Goal: Task Accomplishment & Management: Manage account settings

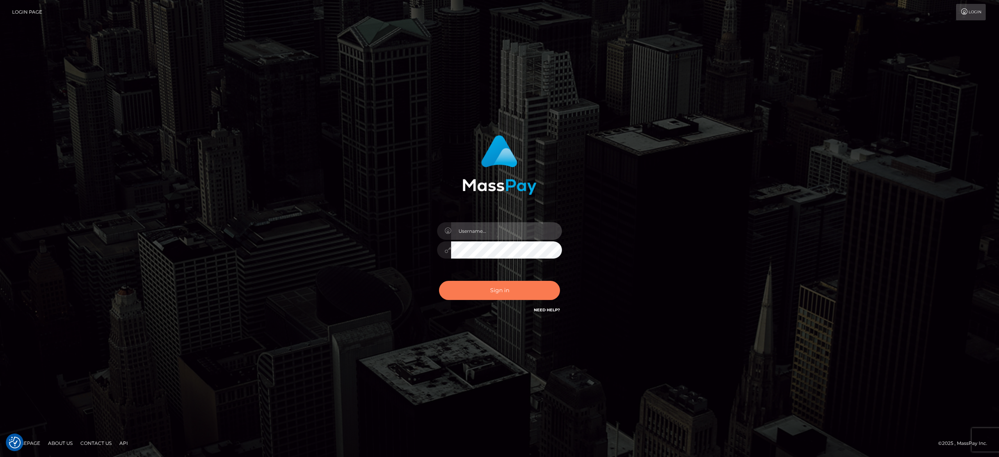
type input "[PERSON_NAME].[PERSON_NAME]"
click at [486, 281] on button "Sign in" at bounding box center [499, 290] width 121 height 19
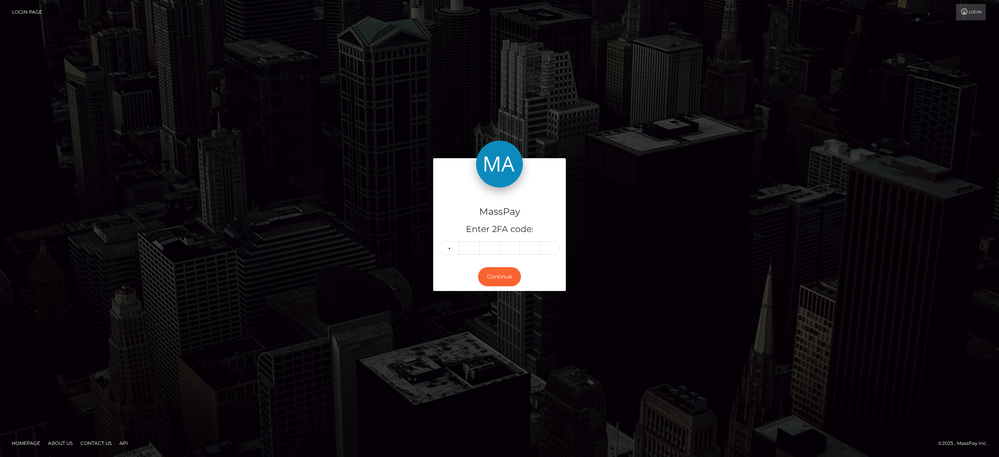
type input "4"
type input "3"
type input "8"
type input "3"
type input "1"
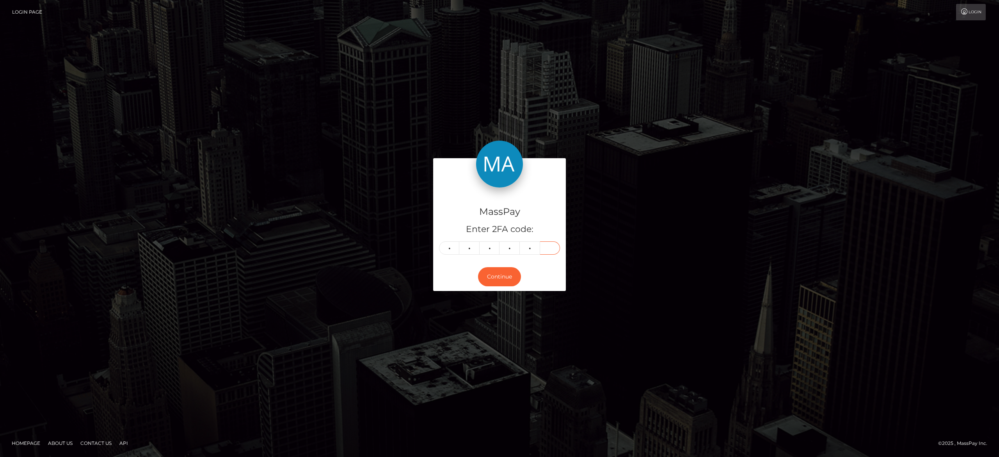
type input "3"
